Goal: Task Accomplishment & Management: Manage account settings

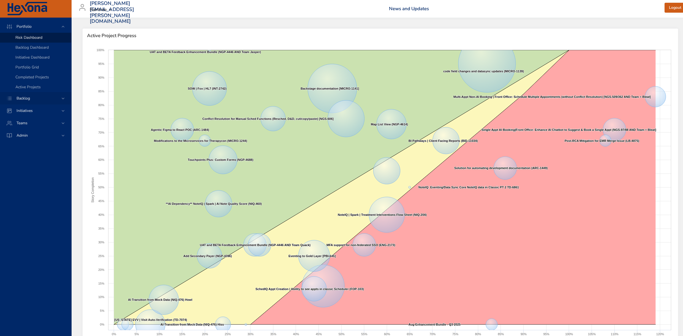
click at [37, 100] on div "Backlog" at bounding box center [36, 98] width 48 height 6
click at [34, 52] on span "Backlog Details" at bounding box center [28, 49] width 26 height 5
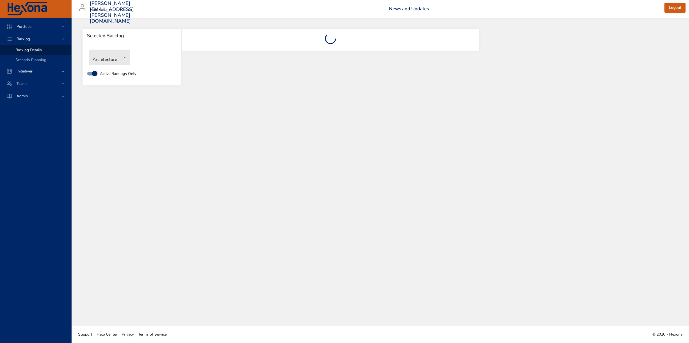
click at [122, 60] on body "Portfolio Backlog Backlog Details Scenario Planning Initiatives Teams Admin [EM…" at bounding box center [344, 171] width 689 height 343
click at [121, 86] on li "Clinical" at bounding box center [117, 84] width 56 height 9
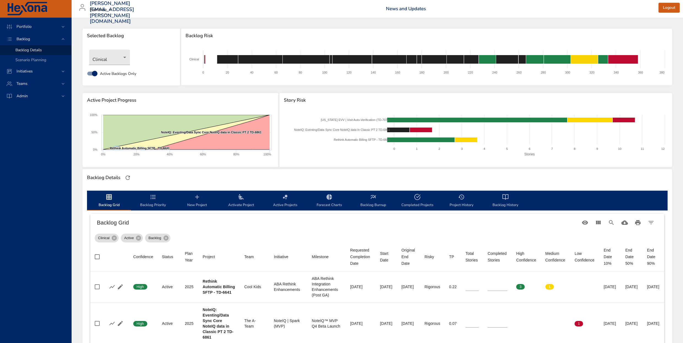
type input "*"
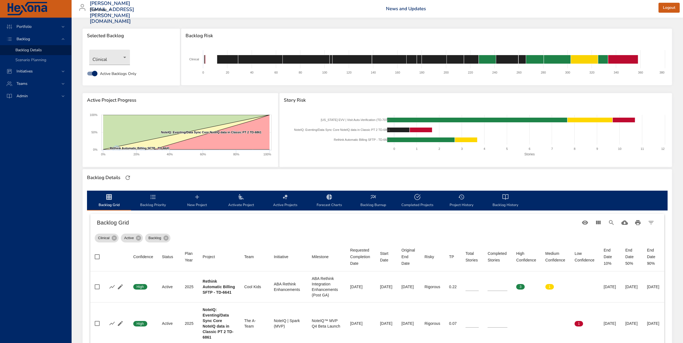
type input "*"
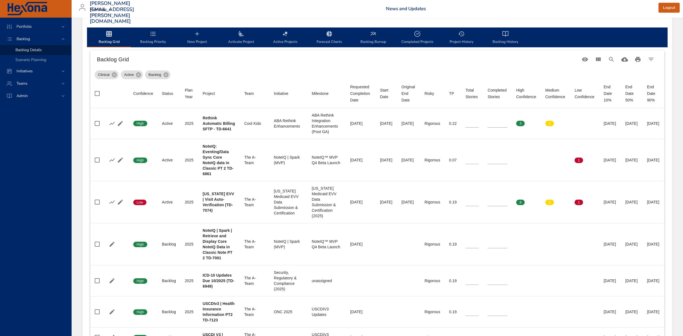
scroll to position [163, 0]
